Goal: Task Accomplishment & Management: Complete application form

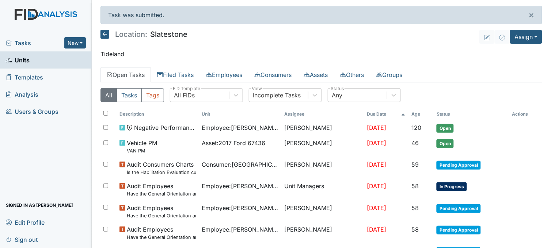
click at [55, 61] on link "Units" at bounding box center [46, 60] width 92 height 17
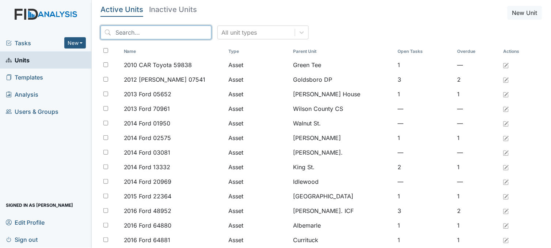
click at [129, 28] on input "search" at bounding box center [155, 33] width 111 height 14
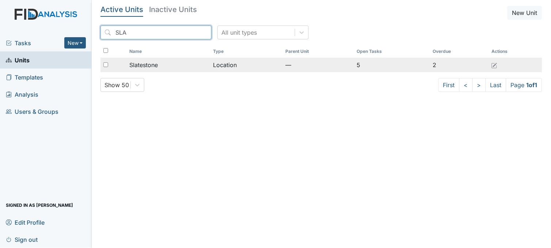
type input "SLA"
click at [147, 60] on td "Slatestone" at bounding box center [168, 65] width 84 height 15
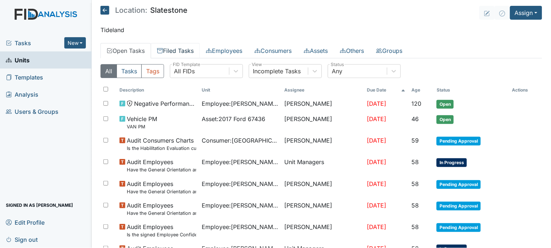
click at [180, 49] on link "Filed Tasks" at bounding box center [175, 50] width 49 height 15
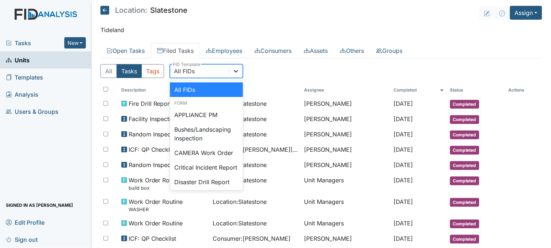
click at [240, 72] on icon at bounding box center [235, 71] width 7 height 7
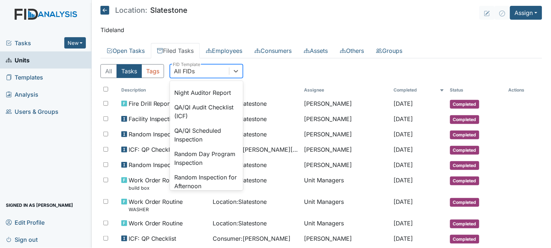
scroll to position [649, 0]
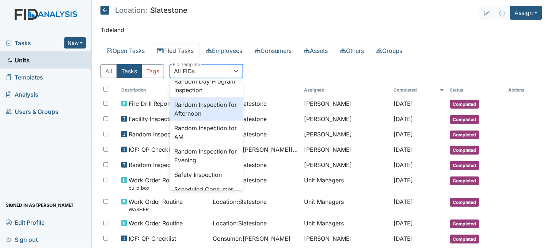
click at [215, 121] on div "Random Inspection for Afternoon" at bounding box center [206, 109] width 73 height 23
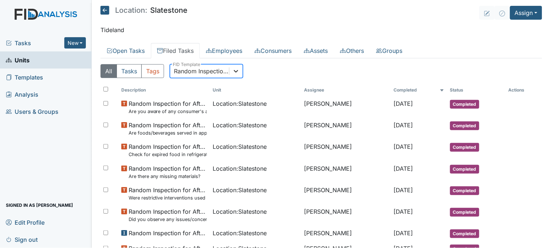
click at [237, 68] on icon at bounding box center [235, 71] width 7 height 7
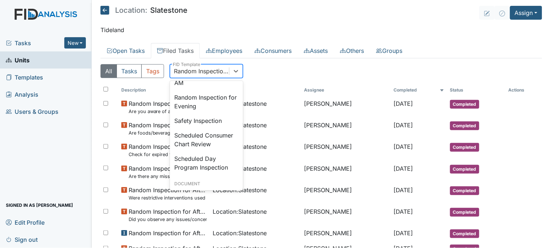
scroll to position [712, 0]
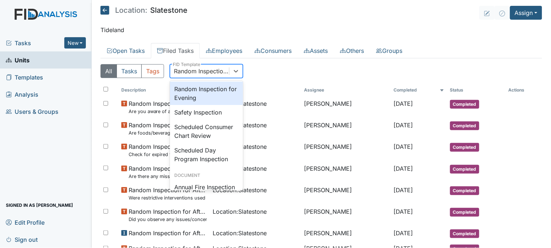
click at [213, 105] on div "Random Inspection for Evening" at bounding box center [206, 93] width 73 height 23
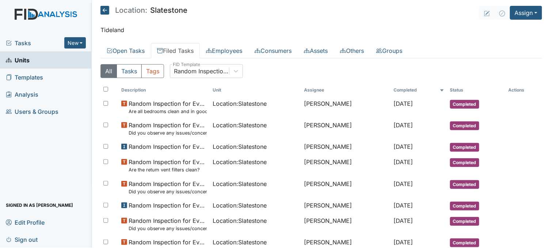
click at [25, 42] on span "Tasks" at bounding box center [35, 43] width 58 height 9
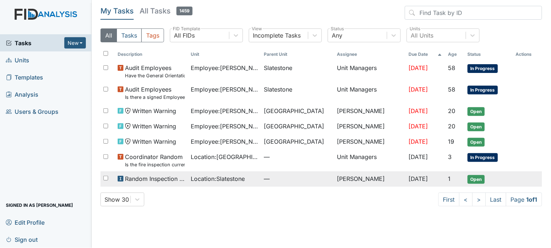
click at [192, 177] on span "Location : Slatestone" at bounding box center [218, 179] width 54 height 9
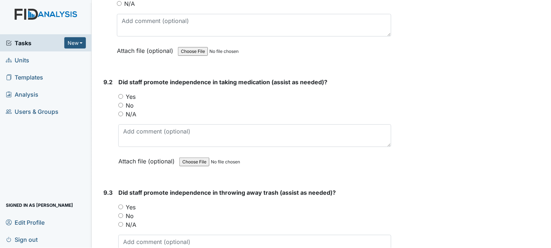
scroll to position [8157, 0]
click at [119, 94] on input "Yes" at bounding box center [120, 96] width 5 height 5
radio input "true"
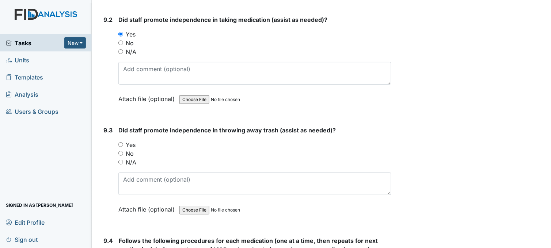
scroll to position [8239, 0]
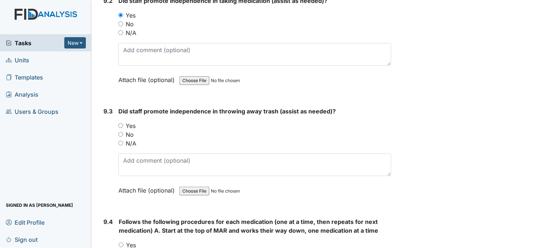
click at [120, 123] on input "Yes" at bounding box center [120, 125] width 5 height 5
radio input "true"
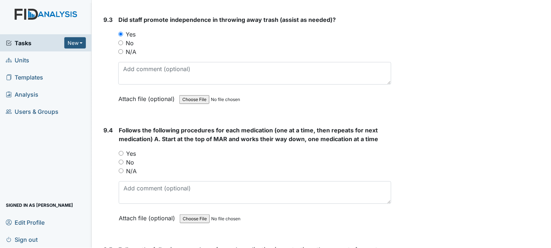
scroll to position [8360, 0]
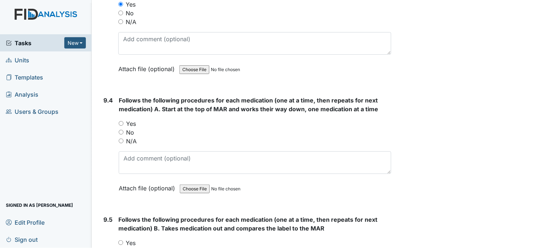
click at [122, 121] on input "Yes" at bounding box center [121, 123] width 5 height 5
radio input "true"
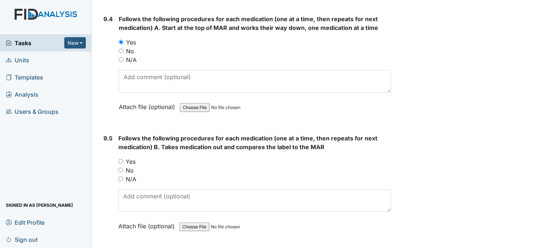
scroll to position [8482, 0]
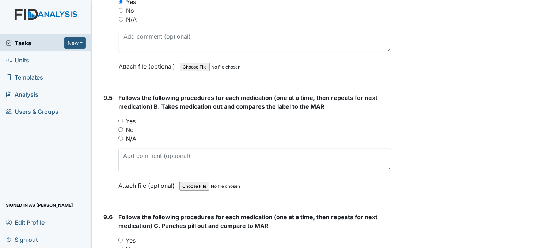
click at [122, 119] on input "Yes" at bounding box center [120, 121] width 5 height 5
radio input "true"
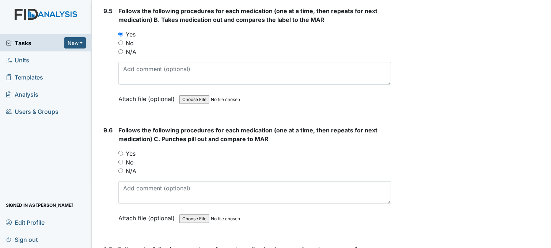
scroll to position [8604, 0]
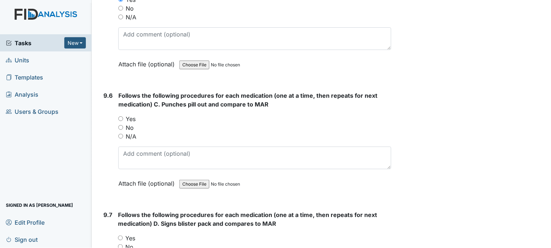
click at [120, 117] on input "Yes" at bounding box center [120, 119] width 5 height 5
radio input "true"
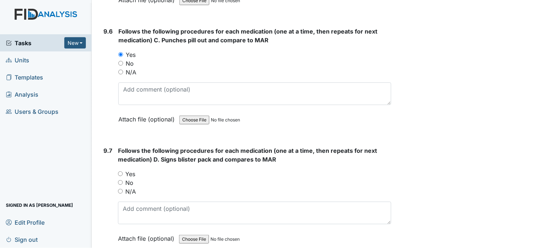
scroll to position [8725, 0]
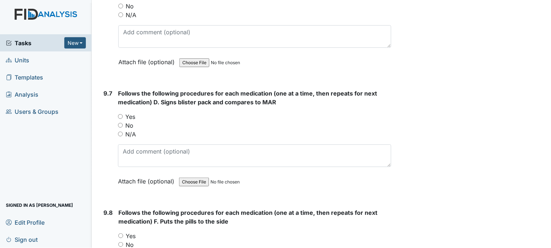
click at [121, 114] on input "Yes" at bounding box center [120, 116] width 5 height 5
radio input "true"
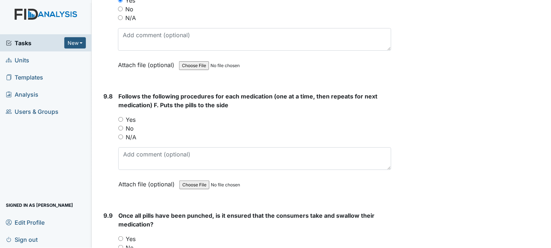
scroll to position [8847, 0]
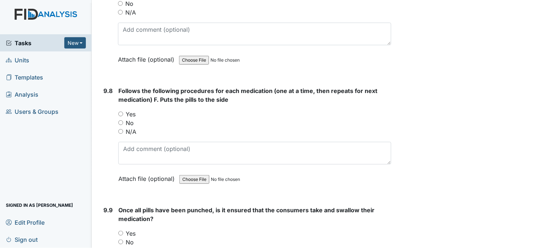
click at [121, 112] on input "Yes" at bounding box center [120, 114] width 5 height 5
radio input "true"
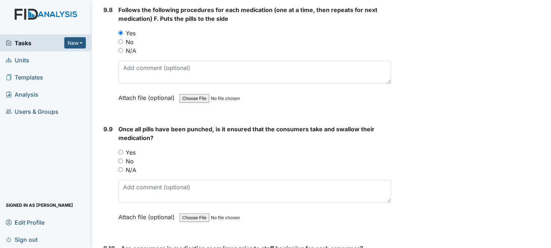
scroll to position [8969, 0]
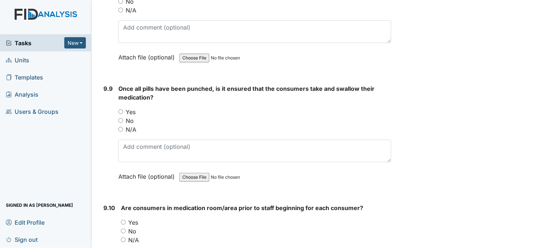
click at [121, 110] on input "Yes" at bounding box center [120, 112] width 5 height 5
radio input "true"
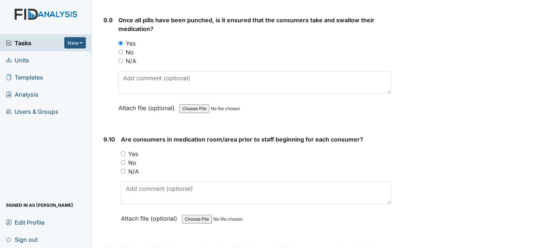
scroll to position [9050, 0]
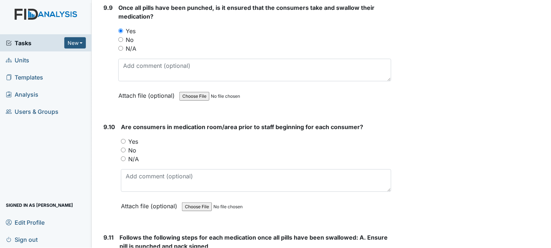
click at [123, 139] on input "Yes" at bounding box center [123, 141] width 5 height 5
radio input "true"
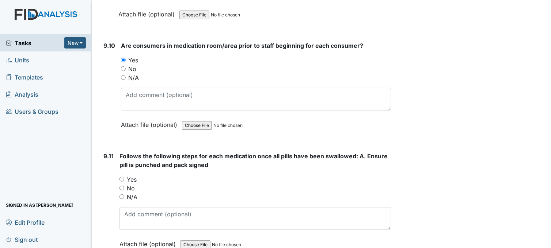
scroll to position [9172, 0]
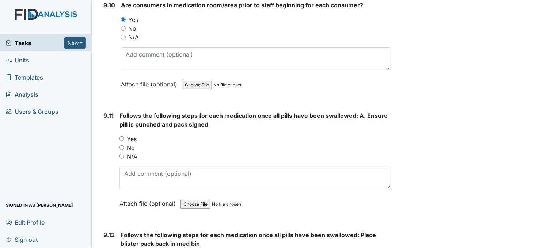
click at [122, 137] on input "Yes" at bounding box center [121, 139] width 5 height 5
radio input "true"
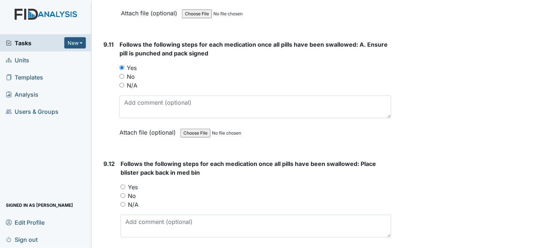
scroll to position [9294, 0]
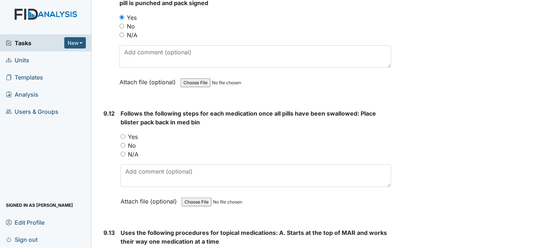
click at [121, 134] on input "Yes" at bounding box center [123, 136] width 5 height 5
radio input "true"
